Goal: Find specific page/section: Find specific page/section

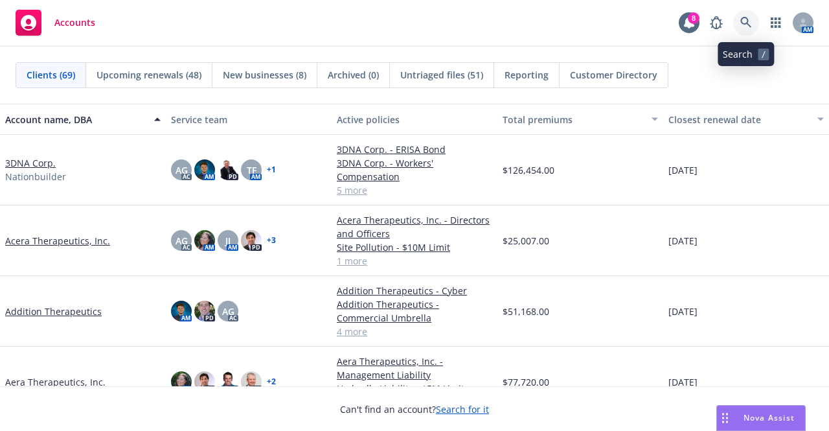
click at [746, 23] on icon at bounding box center [745, 22] width 11 height 11
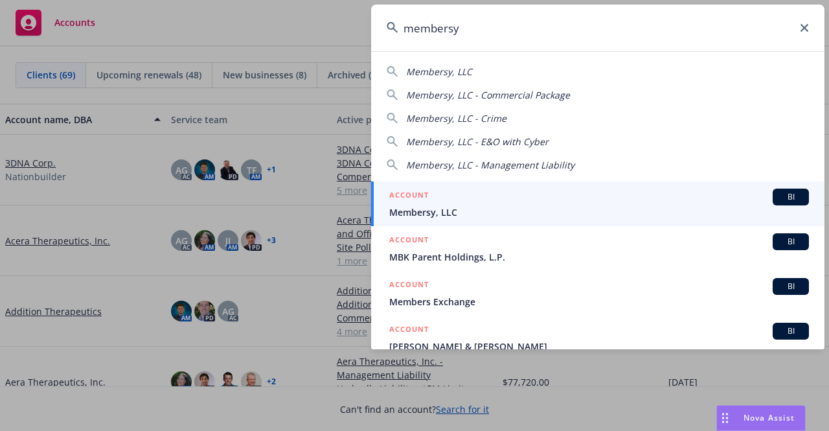
type input "membersy"
click at [546, 205] on span "Membersy, LLC" at bounding box center [599, 212] width 420 height 14
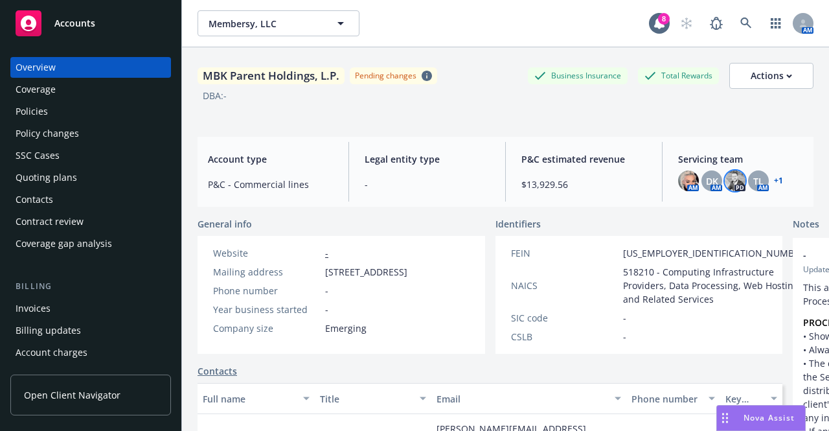
click at [730, 183] on img at bounding box center [734, 180] width 21 height 21
click at [712, 116] on div "MBK Parent Holdings, L.P. Pending changes Business Insurance Total Rewards Acti…" at bounding box center [505, 86] width 616 height 79
click at [725, 188] on img at bounding box center [734, 180] width 21 height 21
click at [651, 114] on div "MBK Parent Holdings, L.P. Pending changes Business Insurance Total Rewards Acti…" at bounding box center [505, 89] width 616 height 53
